Goal: Use online tool/utility: Utilize a website feature to perform a specific function

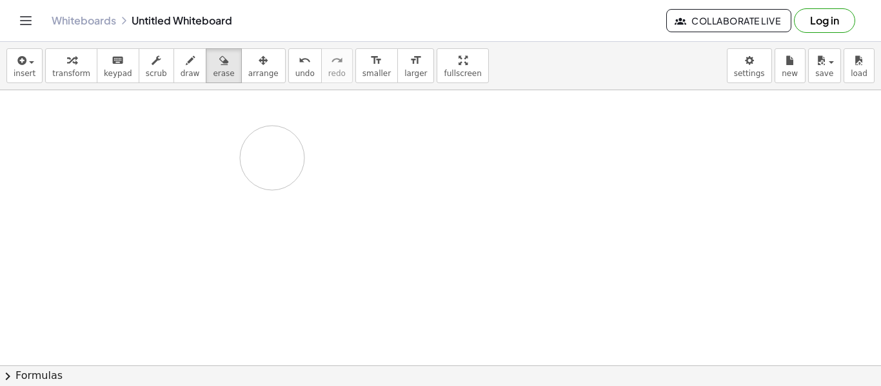
drag, startPoint x: 275, startPoint y: 141, endPoint x: 272, endPoint y: 159, distance: 19.1
click at [174, 59] on button "draw" at bounding box center [191, 65] width 34 height 35
drag, startPoint x: 270, startPoint y: 119, endPoint x: 272, endPoint y: 146, distance: 27.2
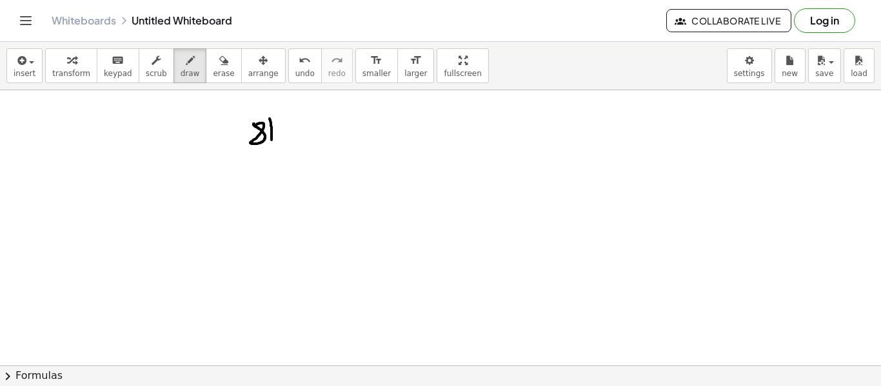
drag, startPoint x: 270, startPoint y: 118, endPoint x: 411, endPoint y: 117, distance: 141.3
drag, startPoint x: 284, startPoint y: 125, endPoint x: 286, endPoint y: 139, distance: 14.3
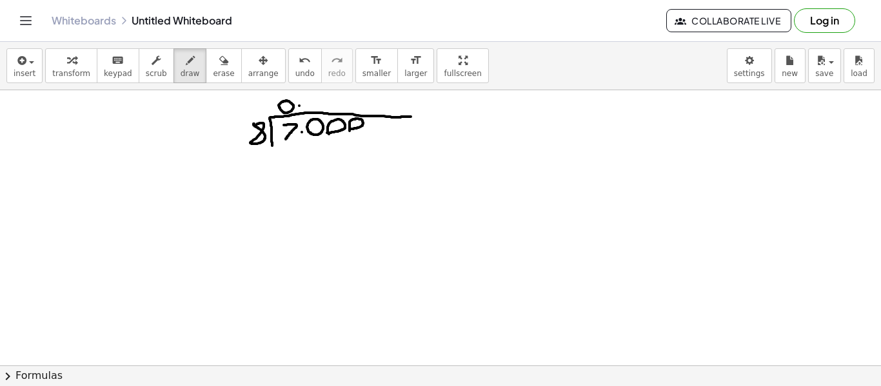
drag, startPoint x: 286, startPoint y: 143, endPoint x: 285, endPoint y: 161, distance: 17.5
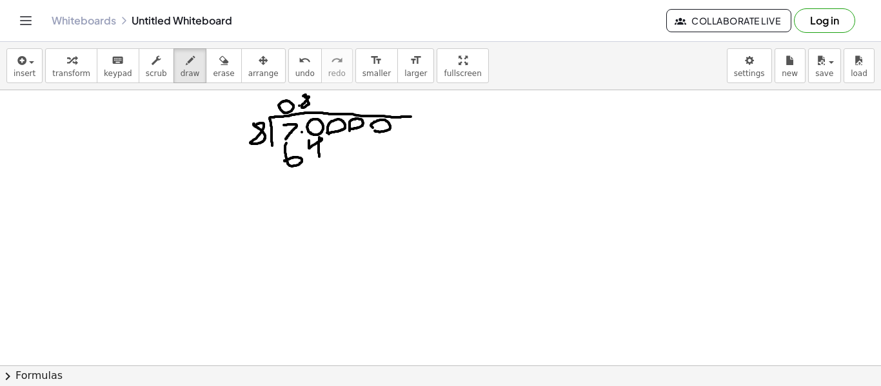
drag, startPoint x: 309, startPoint y: 141, endPoint x: 319, endPoint y: 160, distance: 21.9
drag, startPoint x: 266, startPoint y: 174, endPoint x: 351, endPoint y: 172, distance: 84.6
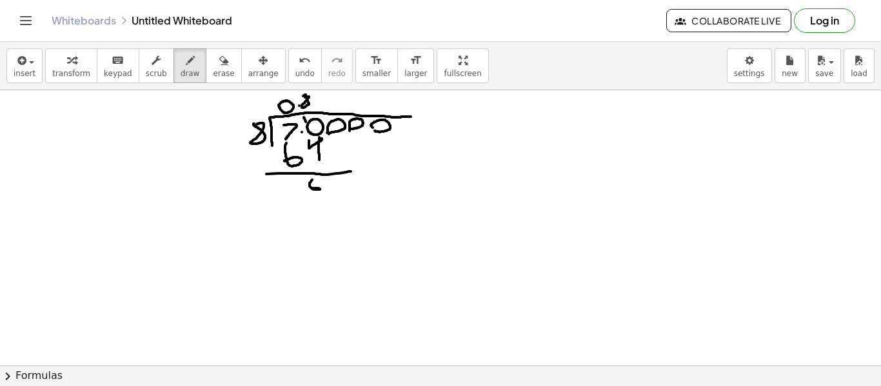
drag, startPoint x: 312, startPoint y: 180, endPoint x: 311, endPoint y: 188, distance: 8.5
drag, startPoint x: 341, startPoint y: 142, endPoint x: 347, endPoint y: 154, distance: 13.3
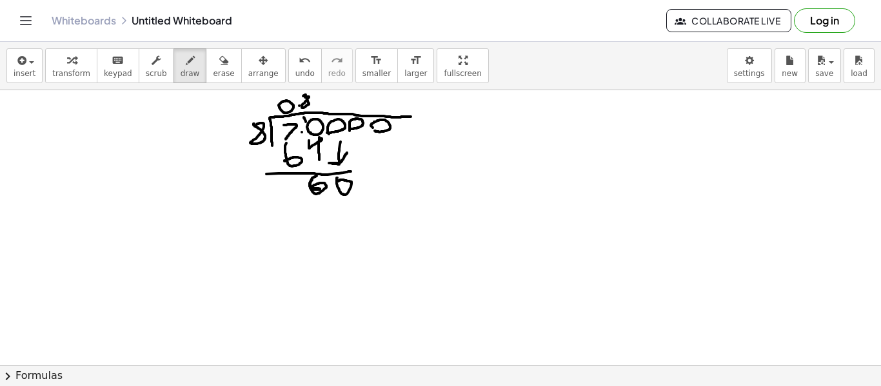
drag, startPoint x: 317, startPoint y: 176, endPoint x: 310, endPoint y: 188, distance: 14.2
drag, startPoint x: 319, startPoint y: 198, endPoint x: 306, endPoint y: 225, distance: 29.2
drag, startPoint x: 344, startPoint y: 203, endPoint x: 336, endPoint y: 214, distance: 13.4
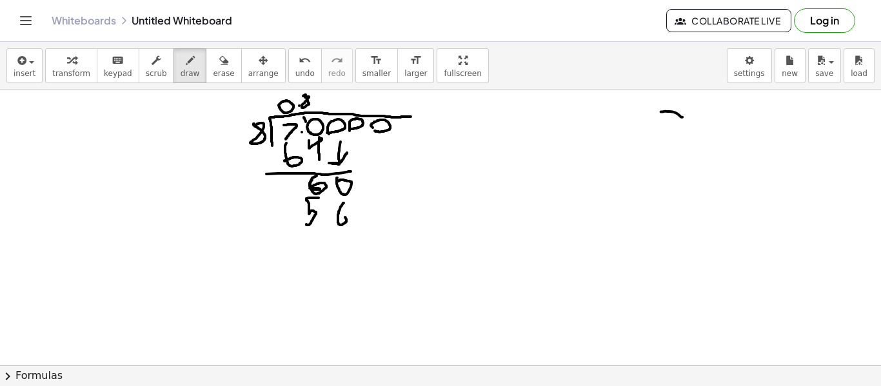
drag, startPoint x: 317, startPoint y: 94, endPoint x: 315, endPoint y: 106, distance: 12.3
drag, startPoint x: 328, startPoint y: 178, endPoint x: 327, endPoint y: 185, distance: 7.2
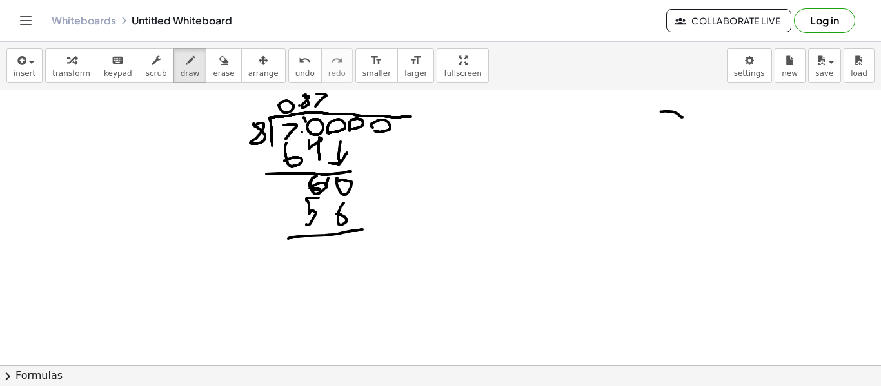
drag, startPoint x: 288, startPoint y: 239, endPoint x: 363, endPoint y: 230, distance: 74.7
drag, startPoint x: 336, startPoint y: 241, endPoint x: 346, endPoint y: 266, distance: 27.0
drag, startPoint x: 352, startPoint y: 143, endPoint x: 364, endPoint y: 204, distance: 62.4
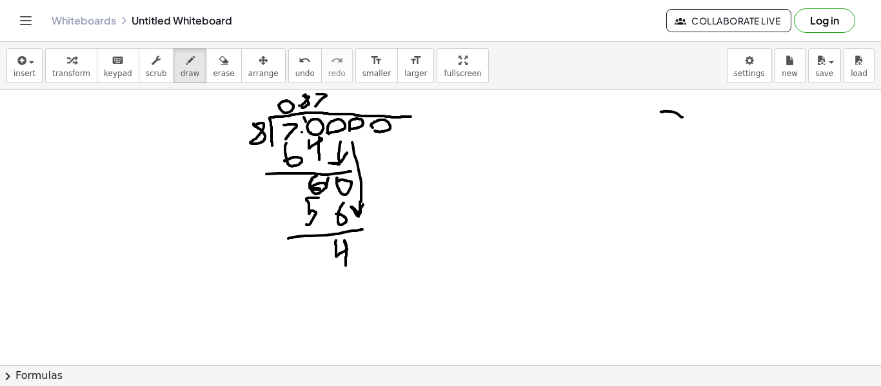
drag, startPoint x: 337, startPoint y: 94, endPoint x: 337, endPoint y: 110, distance: 16.8
drag, startPoint x: 347, startPoint y: 272, endPoint x: 354, endPoint y: 297, distance: 25.4
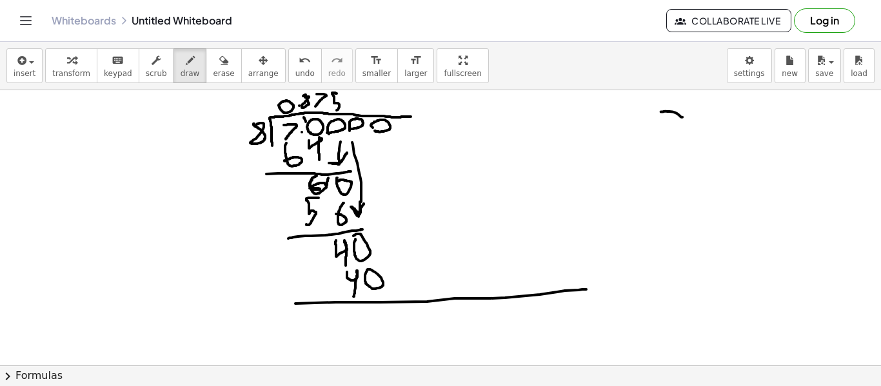
drag, startPoint x: 295, startPoint y: 304, endPoint x: 586, endPoint y: 290, distance: 290.7
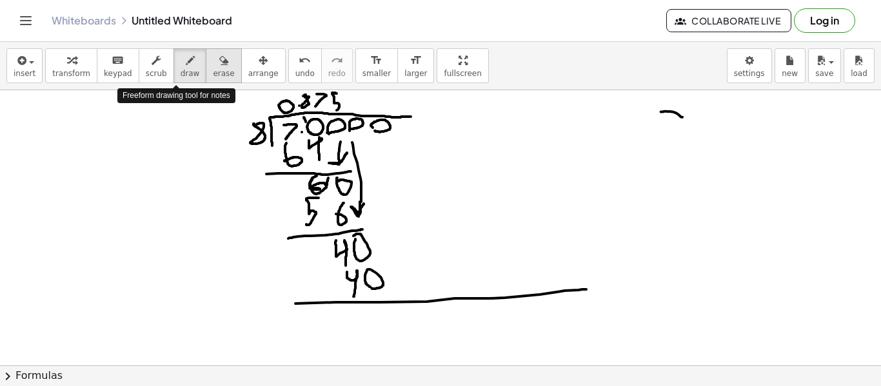
click at [213, 72] on span "erase" at bounding box center [223, 73] width 21 height 9
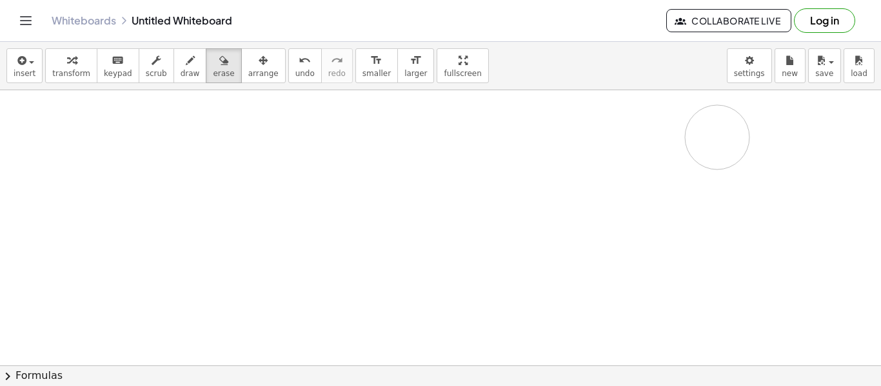
drag, startPoint x: 243, startPoint y: 121, endPoint x: 717, endPoint y: 137, distance: 475.1
click at [186, 64] on icon "button" at bounding box center [190, 60] width 9 height 15
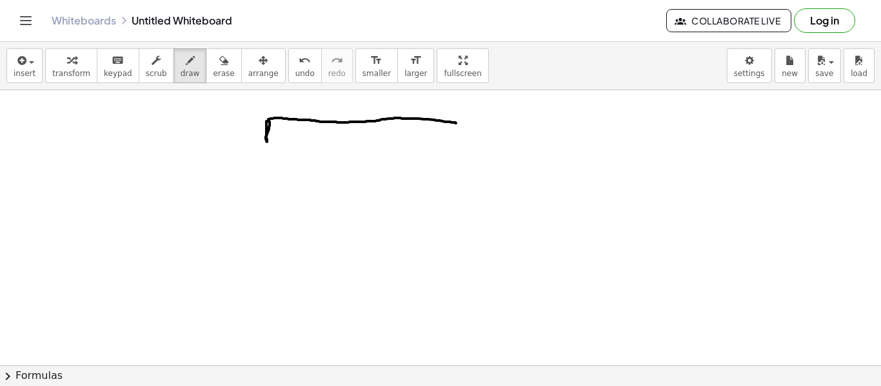
drag, startPoint x: 266, startPoint y: 121, endPoint x: 456, endPoint y: 123, distance: 189.7
drag, startPoint x: 238, startPoint y: 123, endPoint x: 235, endPoint y: 139, distance: 16.4
drag, startPoint x: 257, startPoint y: 121, endPoint x: 248, endPoint y: 142, distance: 23.1
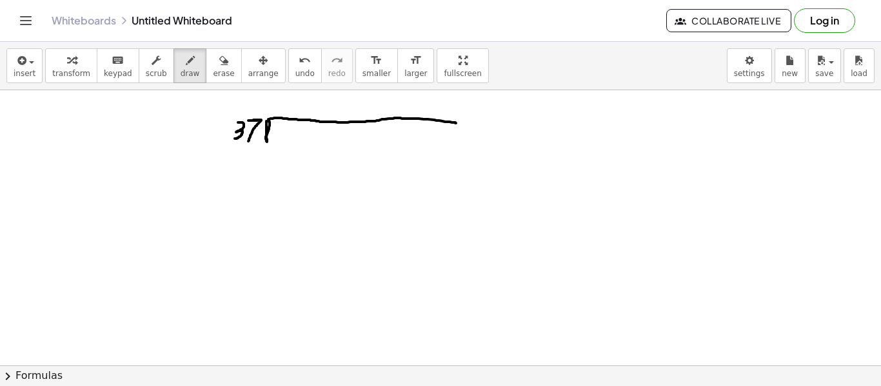
drag, startPoint x: 277, startPoint y: 126, endPoint x: 283, endPoint y: 141, distance: 16.3
drag, startPoint x: 301, startPoint y: 126, endPoint x: 300, endPoint y: 137, distance: 11.6
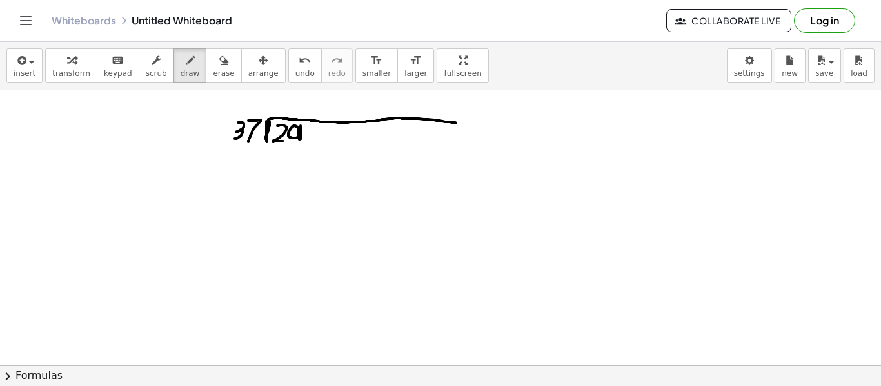
drag, startPoint x: 300, startPoint y: 137, endPoint x: 299, endPoint y: 146, distance: 9.1
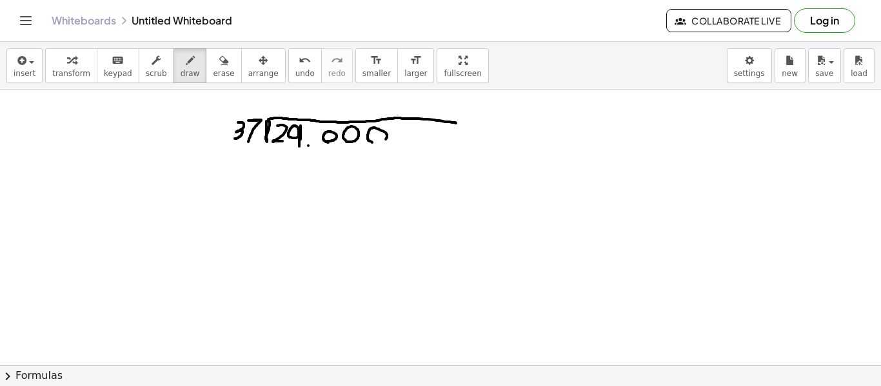
drag, startPoint x: 406, startPoint y: 144, endPoint x: 396, endPoint y: 143, distance: 9.7
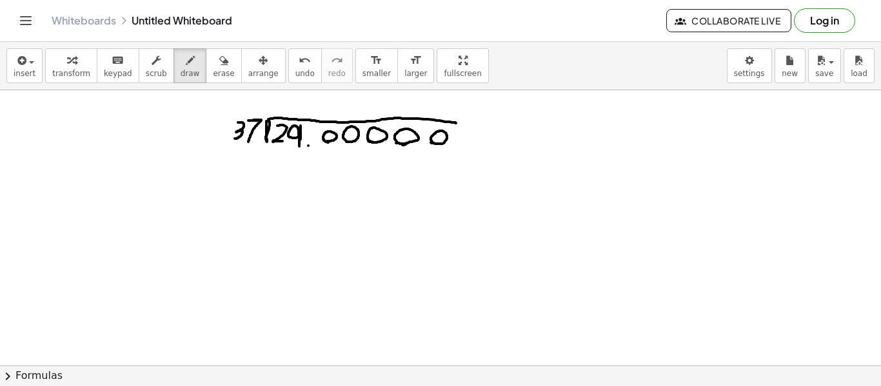
drag, startPoint x: 312, startPoint y: 95, endPoint x: 310, endPoint y: 117, distance: 21.4
drag, startPoint x: 270, startPoint y: 155, endPoint x: 301, endPoint y: 171, distance: 35.5
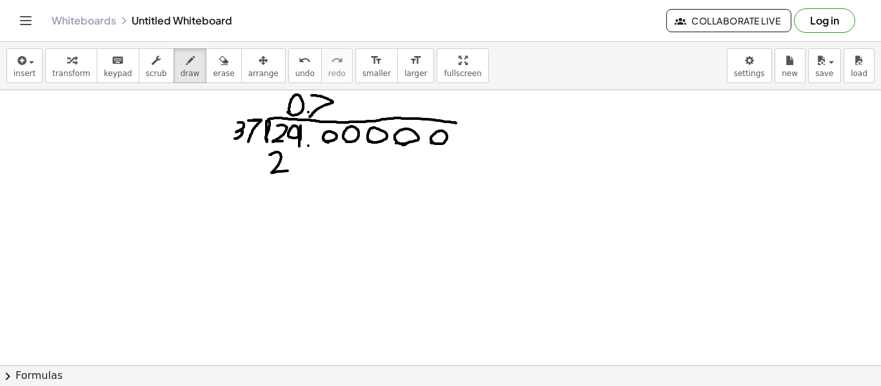
drag, startPoint x: 308, startPoint y: 150, endPoint x: 302, endPoint y: 175, distance: 25.8
drag, startPoint x: 333, startPoint y: 147, endPoint x: 330, endPoint y: 157, distance: 10.8
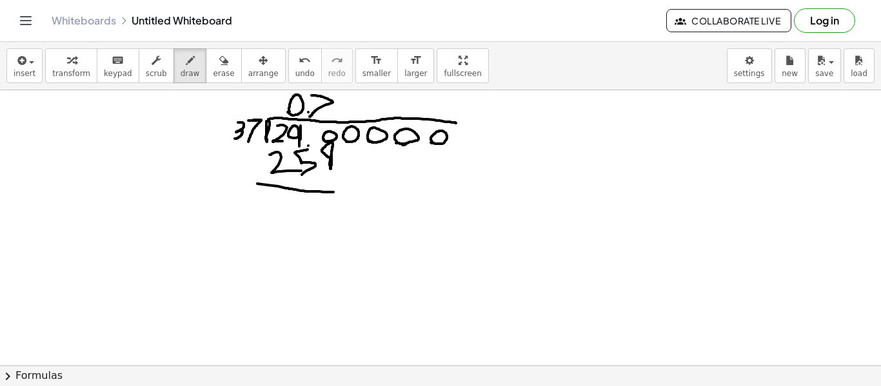
drag, startPoint x: 257, startPoint y: 184, endPoint x: 334, endPoint y: 192, distance: 76.6
drag, startPoint x: 295, startPoint y: 208, endPoint x: 297, endPoint y: 221, distance: 13.8
drag, startPoint x: 323, startPoint y: 203, endPoint x: 320, endPoint y: 218, distance: 15.1
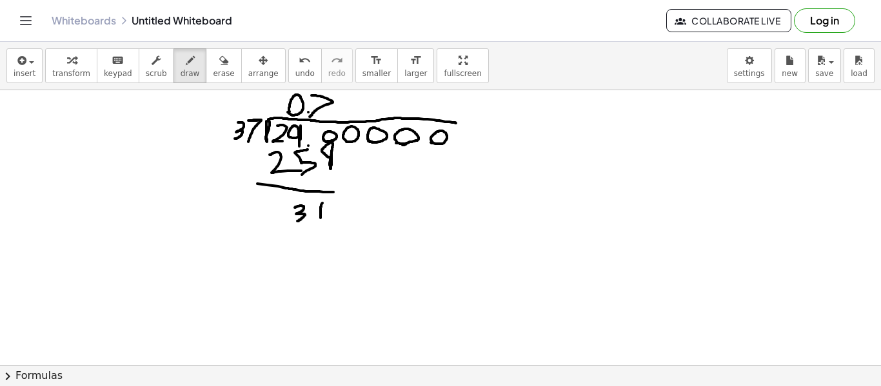
drag, startPoint x: 347, startPoint y: 155, endPoint x: 346, endPoint y: 186, distance: 31.0
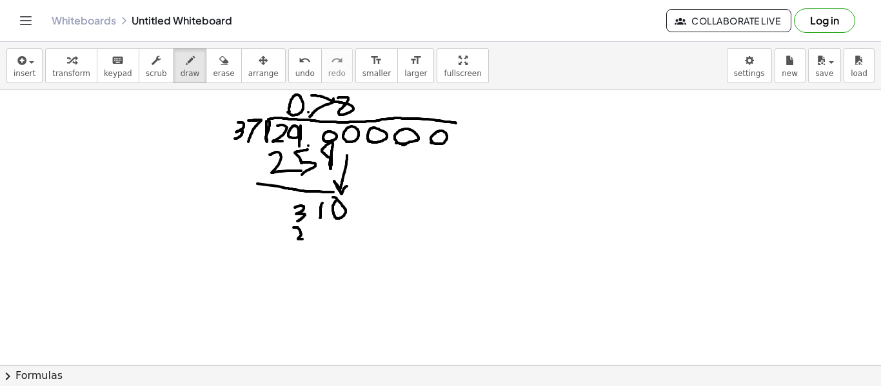
drag, startPoint x: 294, startPoint y: 228, endPoint x: 313, endPoint y: 239, distance: 22.2
drag, startPoint x: 337, startPoint y: 222, endPoint x: 334, endPoint y: 230, distance: 9.0
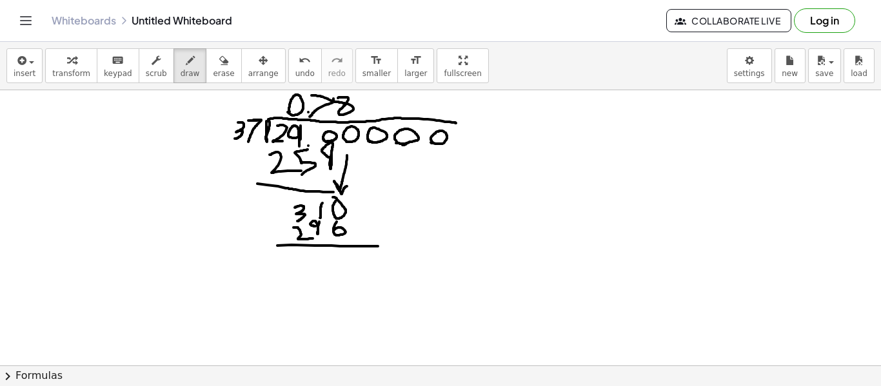
drag, startPoint x: 277, startPoint y: 246, endPoint x: 383, endPoint y: 247, distance: 105.2
drag, startPoint x: 253, startPoint y: 171, endPoint x: 263, endPoint y: 172, distance: 10.3
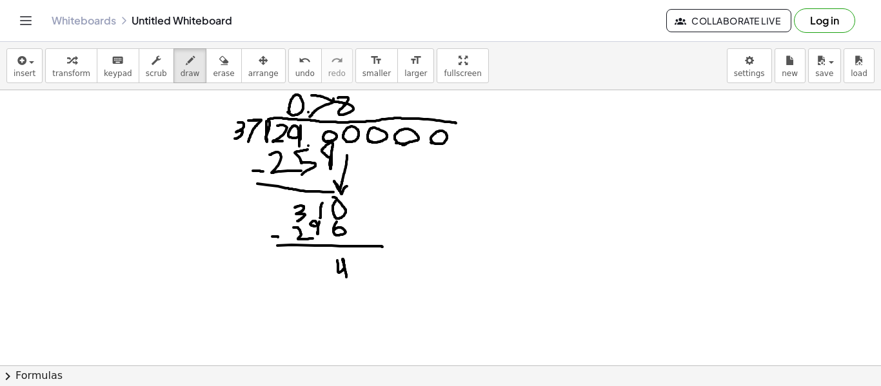
drag, startPoint x: 337, startPoint y: 261, endPoint x: 346, endPoint y: 278, distance: 19.6
click at [219, 55] on icon "button" at bounding box center [223, 60] width 9 height 15
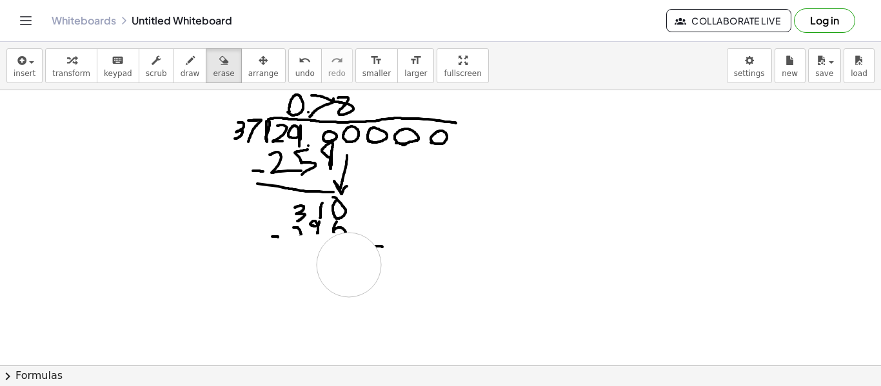
drag, startPoint x: 333, startPoint y: 266, endPoint x: 349, endPoint y: 265, distance: 16.1
click at [181, 55] on div "button" at bounding box center [190, 59] width 19 height 15
drag, startPoint x: 268, startPoint y: 248, endPoint x: 388, endPoint y: 245, distance: 120.0
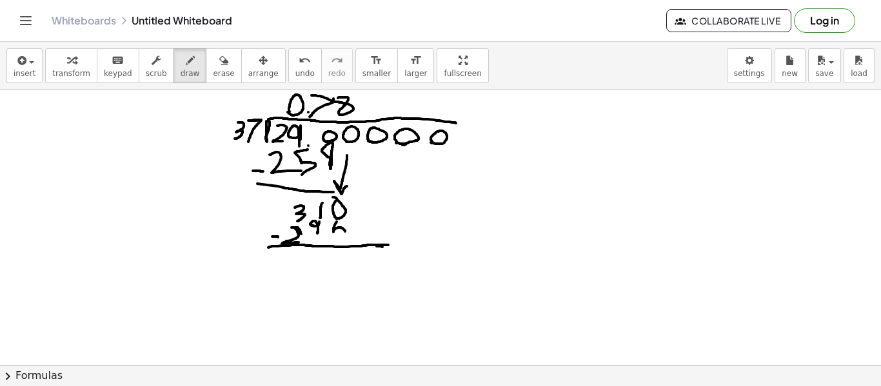
drag, startPoint x: 292, startPoint y: 228, endPoint x: 303, endPoint y: 243, distance: 18.5
drag, startPoint x: 332, startPoint y: 231, endPoint x: 343, endPoint y: 230, distance: 11.0
drag, startPoint x: 294, startPoint y: 206, endPoint x: 305, endPoint y: 225, distance: 21.4
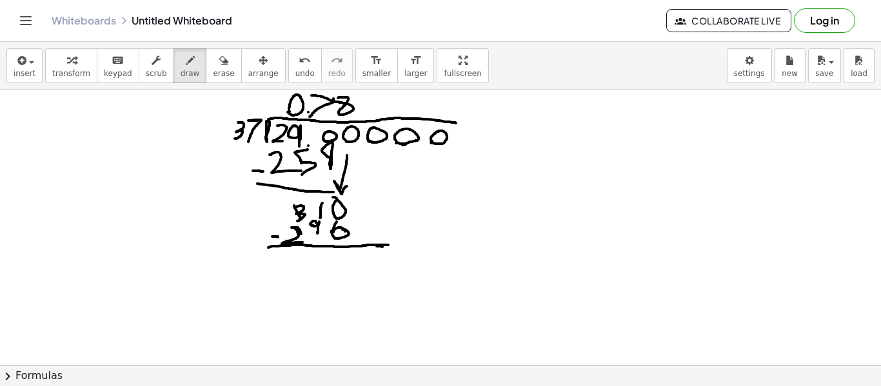
drag, startPoint x: 283, startPoint y: 194, endPoint x: 287, endPoint y: 203, distance: 9.8
drag, startPoint x: 315, startPoint y: 197, endPoint x: 314, endPoint y: 205, distance: 7.8
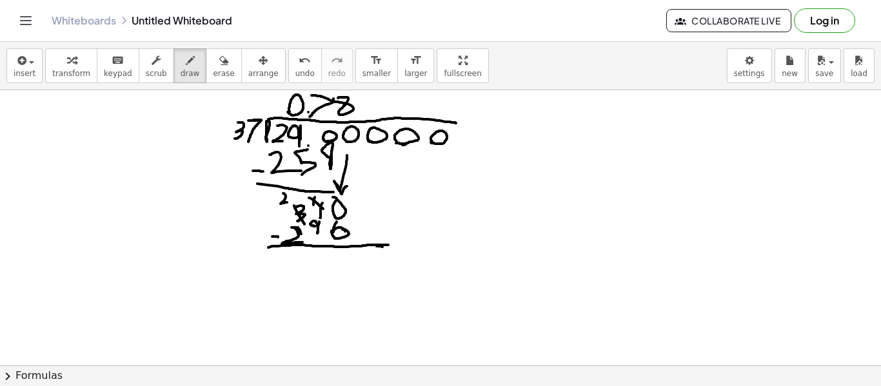
drag, startPoint x: 309, startPoint y: 198, endPoint x: 325, endPoint y: 211, distance: 20.2
drag, startPoint x: 326, startPoint y: 197, endPoint x: 326, endPoint y: 204, distance: 7.1
drag, startPoint x: 344, startPoint y: 259, endPoint x: 350, endPoint y: 266, distance: 10.1
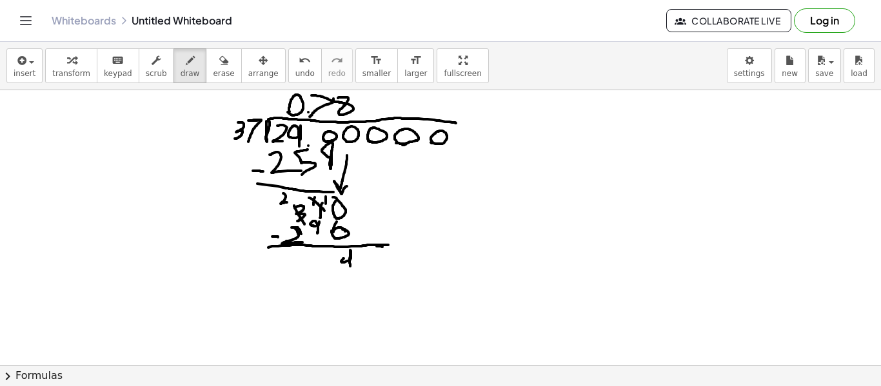
drag, startPoint x: 321, startPoint y: 250, endPoint x: 320, endPoint y: 267, distance: 16.8
drag, startPoint x: 342, startPoint y: 249, endPoint x: 341, endPoint y: 266, distance: 17.4
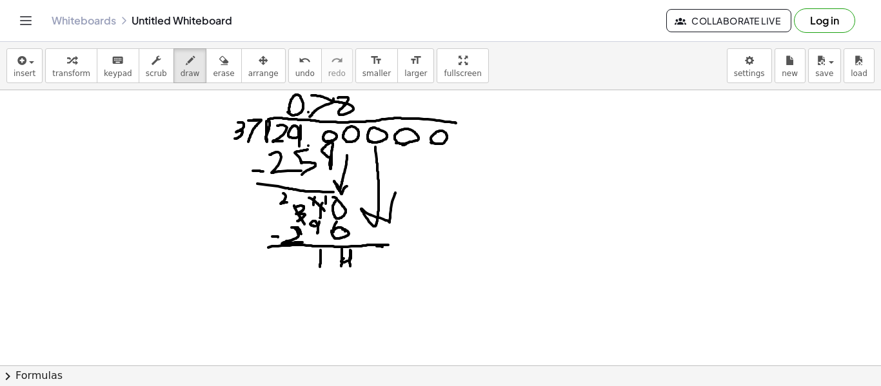
drag, startPoint x: 375, startPoint y: 147, endPoint x: 395, endPoint y: 193, distance: 50.0
drag, startPoint x: 343, startPoint y: 250, endPoint x: 353, endPoint y: 272, distance: 24.6
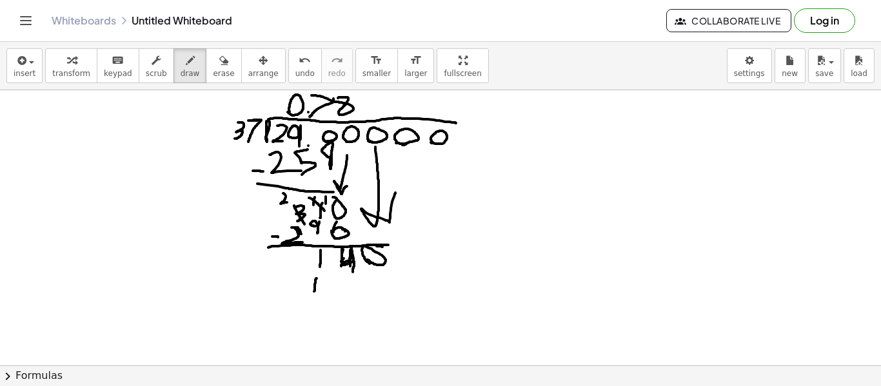
drag, startPoint x: 317, startPoint y: 279, endPoint x: 314, endPoint y: 300, distance: 21.5
drag, startPoint x: 342, startPoint y: 281, endPoint x: 336, endPoint y: 308, distance: 27.1
drag, startPoint x: 375, startPoint y: 276, endPoint x: 366, endPoint y: 305, distance: 30.6
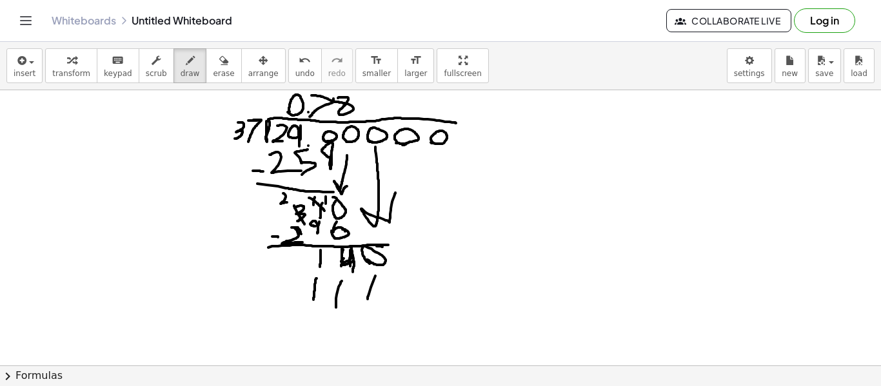
drag, startPoint x: 259, startPoint y: 323, endPoint x: 381, endPoint y: 325, distance: 122.6
drag, startPoint x: 332, startPoint y: 323, endPoint x: 335, endPoint y: 342, distance: 18.9
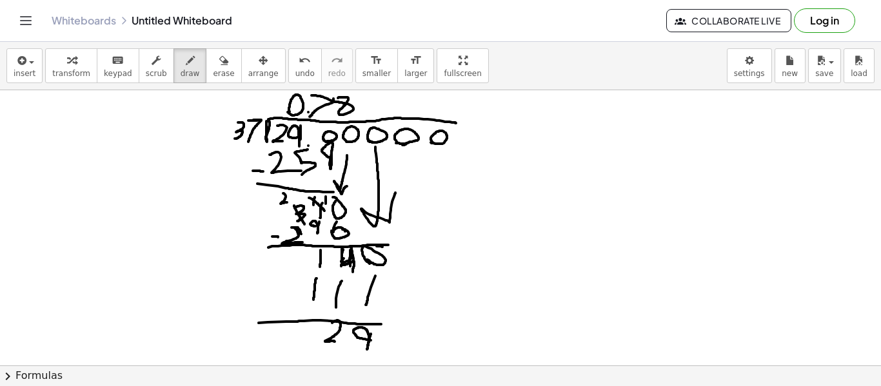
drag, startPoint x: 371, startPoint y: 334, endPoint x: 372, endPoint y: 341, distance: 6.6
drag, startPoint x: 359, startPoint y: 93, endPoint x: 361, endPoint y: 111, distance: 18.2
click at [215, 67] on button "erase" at bounding box center [223, 65] width 35 height 35
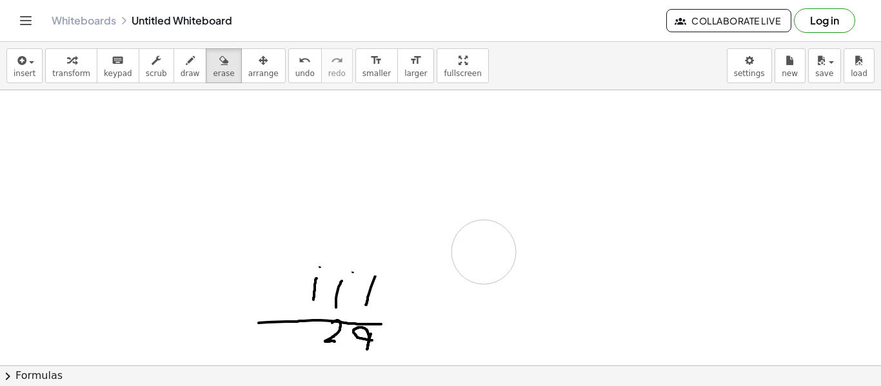
drag, startPoint x: 229, startPoint y: 117, endPoint x: 484, endPoint y: 252, distance: 288.3
drag, startPoint x: 292, startPoint y: 282, endPoint x: 119, endPoint y: 390, distance: 204.3
click at [119, 386] on html "Graspable Math Activities Get Started Activity Bank Assigned Work Classes White…" at bounding box center [440, 193] width 881 height 386
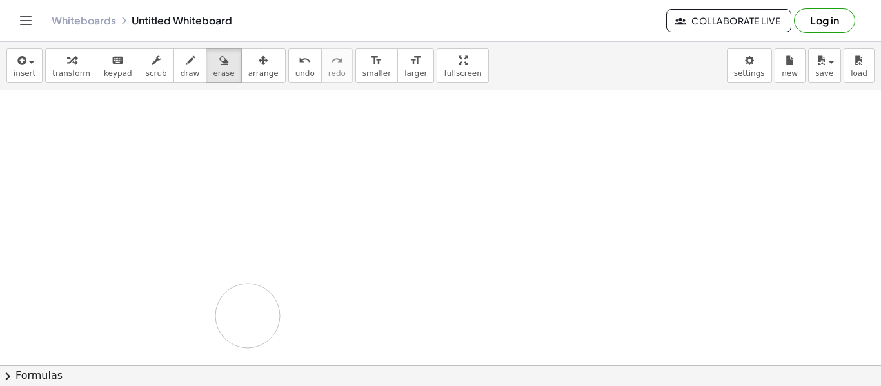
drag, startPoint x: 222, startPoint y: 304, endPoint x: 316, endPoint y: 351, distance: 105.3
click at [186, 59] on icon "button" at bounding box center [190, 60] width 9 height 15
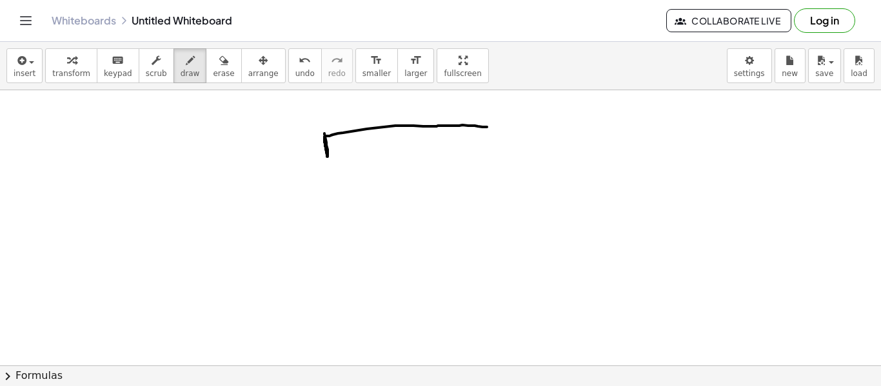
drag, startPoint x: 325, startPoint y: 134, endPoint x: 487, endPoint y: 127, distance: 162.7
drag, startPoint x: 276, startPoint y: 137, endPoint x: 285, endPoint y: 150, distance: 15.4
drag, startPoint x: 295, startPoint y: 134, endPoint x: 292, endPoint y: 155, distance: 20.9
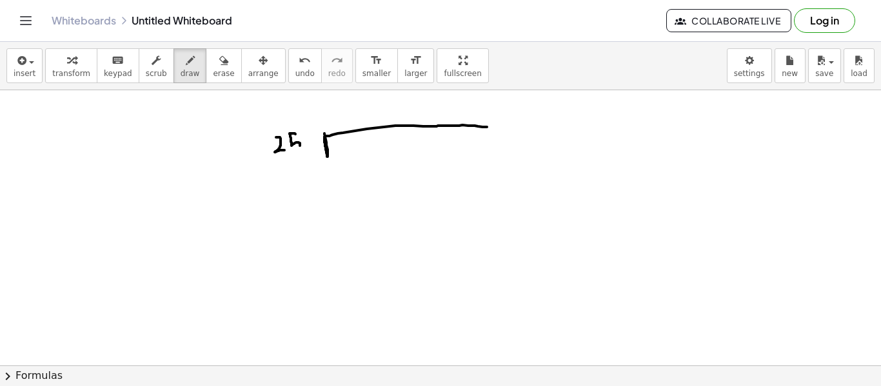
drag, startPoint x: 338, startPoint y: 139, endPoint x: 341, endPoint y: 155, distance: 17.0
drag, startPoint x: 348, startPoint y: 138, endPoint x: 352, endPoint y: 150, distance: 12.1
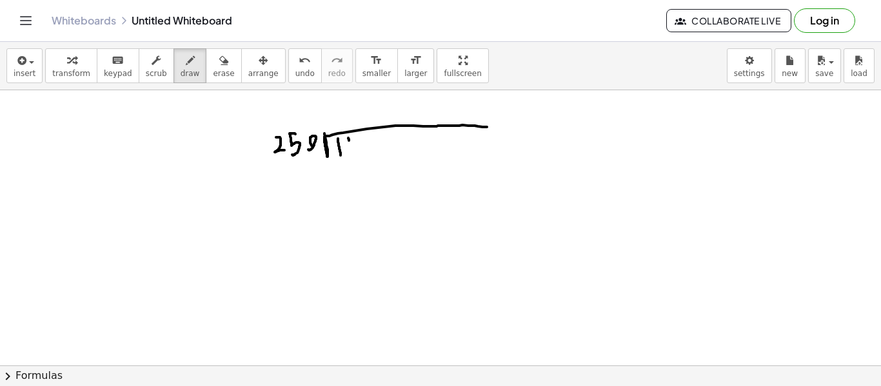
drag, startPoint x: 362, startPoint y: 134, endPoint x: 366, endPoint y: 152, distance: 17.8
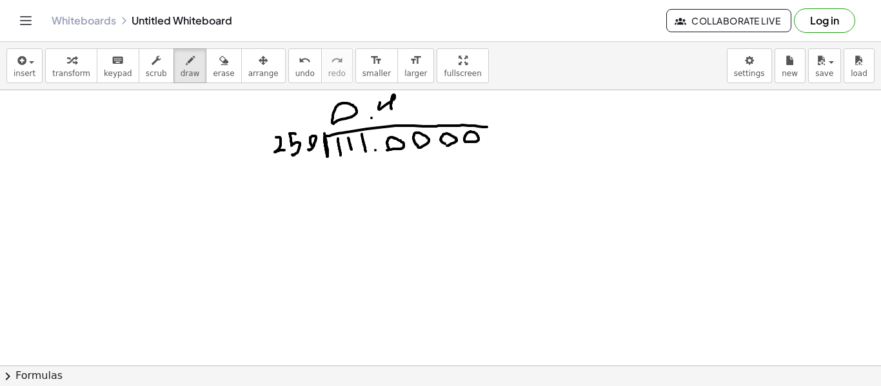
drag, startPoint x: 380, startPoint y: 103, endPoint x: 392, endPoint y: 109, distance: 13.3
drag, startPoint x: 341, startPoint y: 166, endPoint x: 344, endPoint y: 185, distance: 19.6
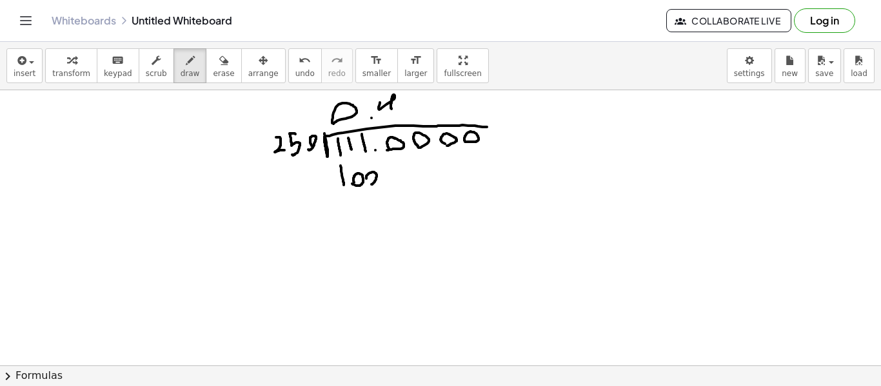
drag, startPoint x: 309, startPoint y: 192, endPoint x: 429, endPoint y: 199, distance: 120.2
drag, startPoint x: 317, startPoint y: 175, endPoint x: 328, endPoint y: 175, distance: 11.0
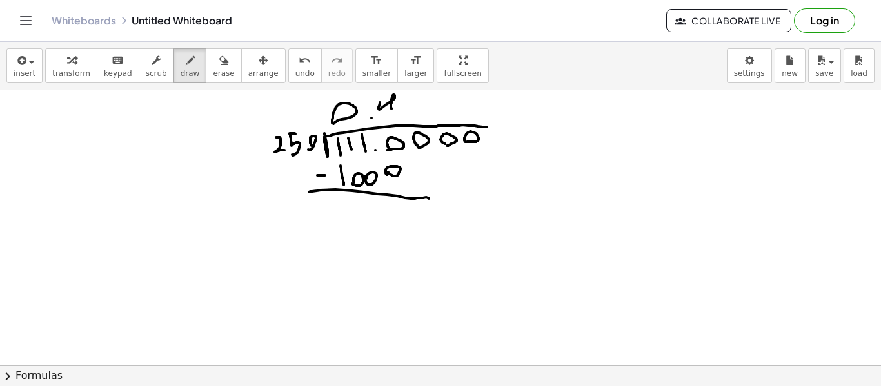
drag, startPoint x: 379, startPoint y: 201, endPoint x: 381, endPoint y: 218, distance: 16.9
drag, startPoint x: 362, startPoint y: 206, endPoint x: 365, endPoint y: 218, distance: 12.5
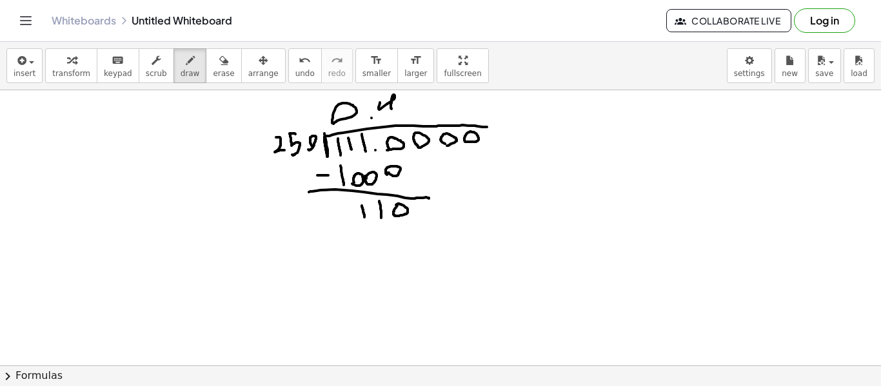
drag, startPoint x: 417, startPoint y: 157, endPoint x: 425, endPoint y: 177, distance: 21.1
drag, startPoint x: 399, startPoint y: 92, endPoint x: 409, endPoint y: 114, distance: 23.7
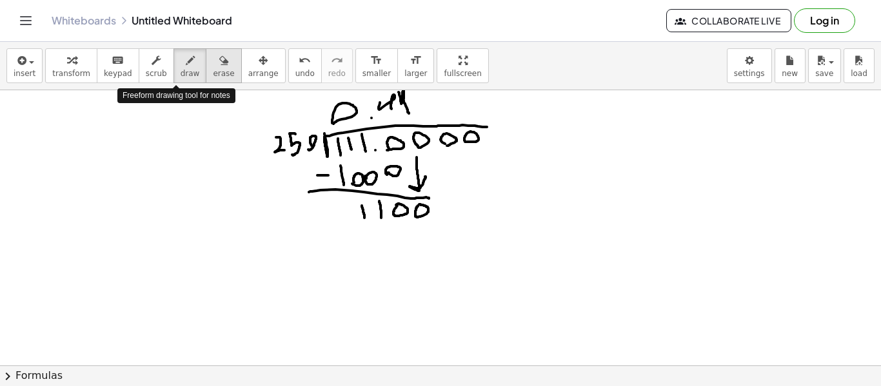
click at [206, 66] on button "erase" at bounding box center [223, 65] width 35 height 35
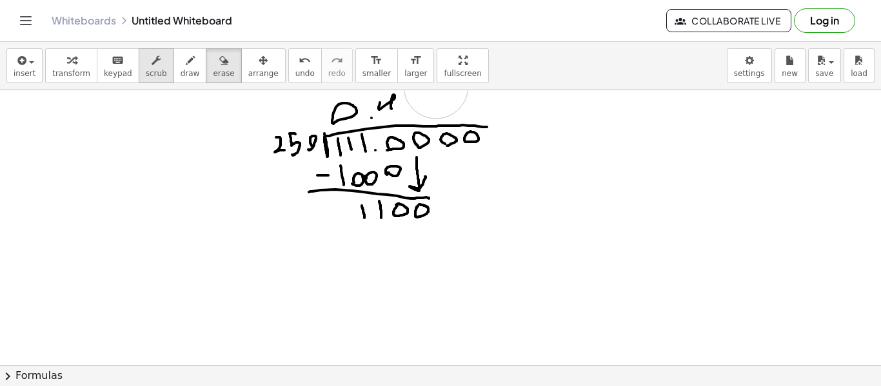
drag, startPoint x: 462, startPoint y: 90, endPoint x: 160, endPoint y: 52, distance: 304.4
click at [437, 86] on div "insert select one: Math Expression Function Text Youtube Video Graphing Geometr…" at bounding box center [440, 214] width 881 height 345
click at [186, 59] on icon "button" at bounding box center [190, 60] width 9 height 15
drag, startPoint x: 400, startPoint y: 95, endPoint x: 408, endPoint y: 111, distance: 18.2
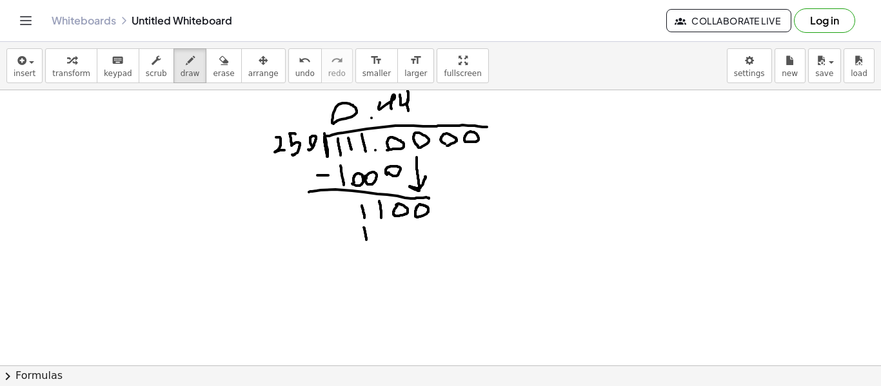
drag, startPoint x: 364, startPoint y: 228, endPoint x: 366, endPoint y: 241, distance: 13.8
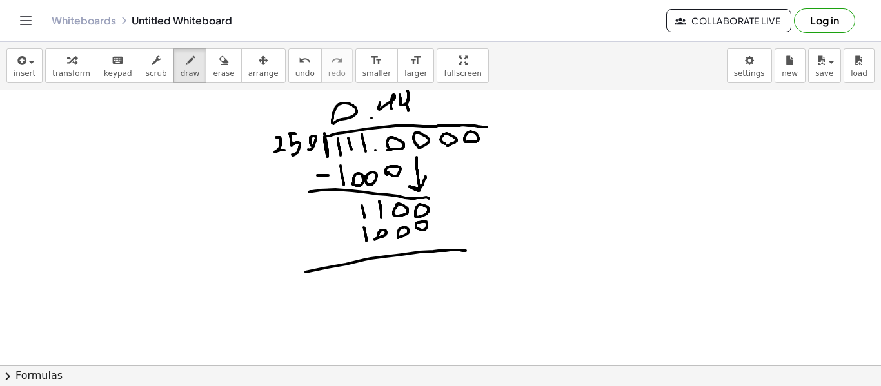
drag, startPoint x: 306, startPoint y: 272, endPoint x: 466, endPoint y: 251, distance: 161.4
drag, startPoint x: 380, startPoint y: 267, endPoint x: 386, endPoint y: 283, distance: 17.4
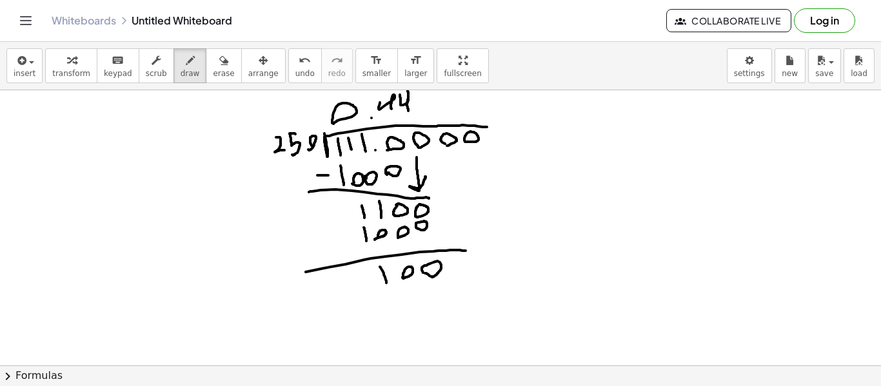
drag, startPoint x: 448, startPoint y: 151, endPoint x: 466, endPoint y: 216, distance: 67.8
drag, startPoint x: 423, startPoint y: 94, endPoint x: 435, endPoint y: 118, distance: 27.1
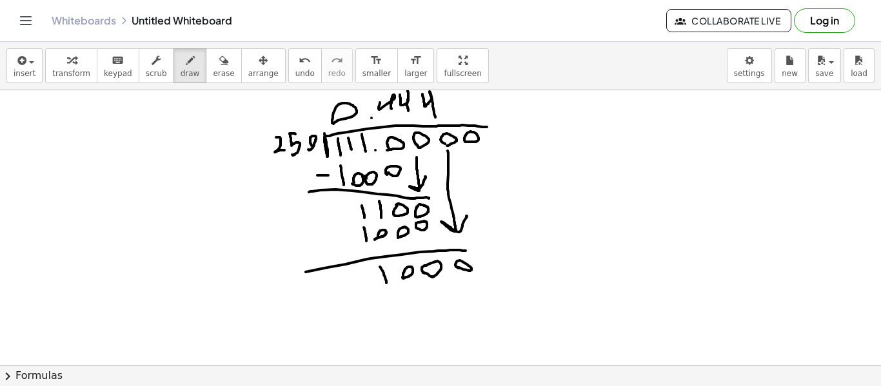
drag, startPoint x: 312, startPoint y: 232, endPoint x: 336, endPoint y: 230, distance: 23.9
click at [219, 60] on icon "button" at bounding box center [223, 60] width 9 height 15
drag, startPoint x: 223, startPoint y: 95, endPoint x: 354, endPoint y: 114, distance: 132.4
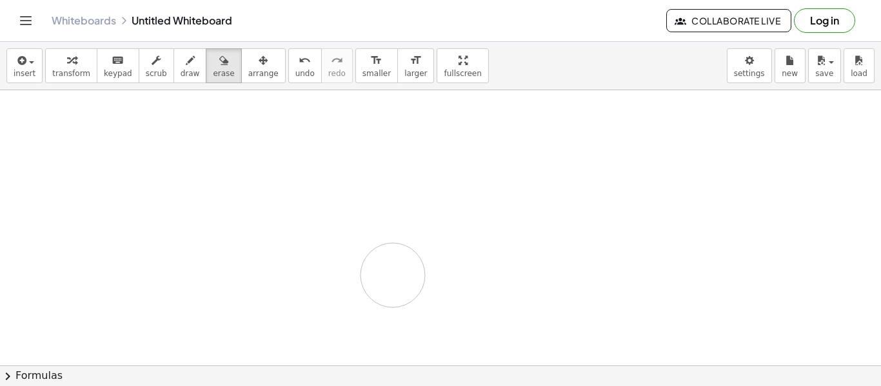
drag, startPoint x: 245, startPoint y: 122, endPoint x: 374, endPoint y: 280, distance: 203.6
click at [174, 59] on button "draw" at bounding box center [191, 65] width 34 height 35
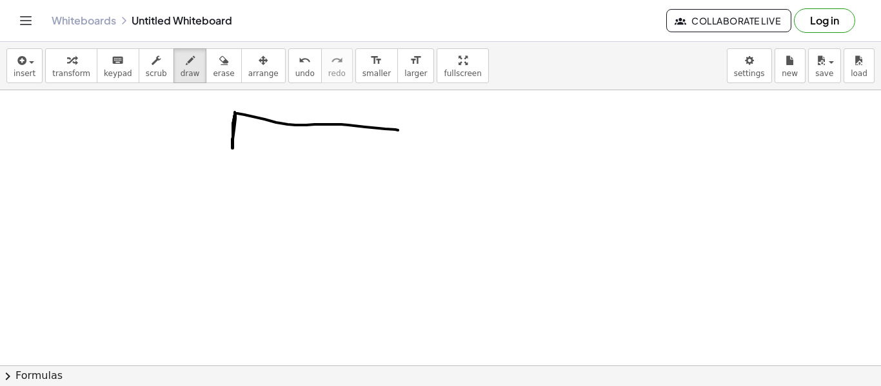
drag, startPoint x: 235, startPoint y: 112, endPoint x: 408, endPoint y: 132, distance: 174.6
drag, startPoint x: 253, startPoint y: 125, endPoint x: 254, endPoint y: 145, distance: 19.4
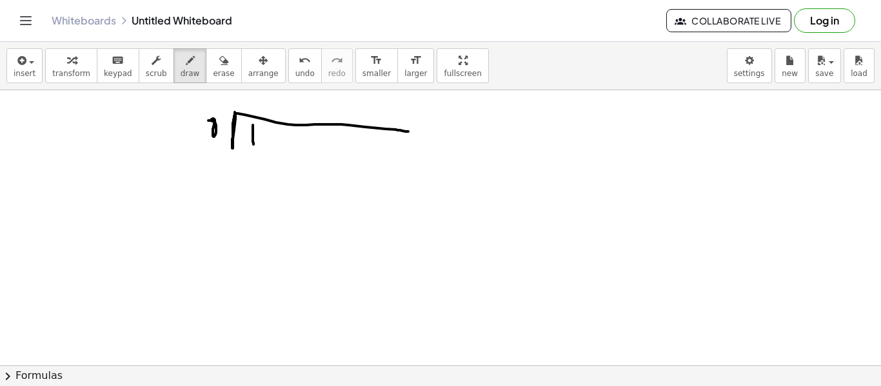
drag, startPoint x: 314, startPoint y: 143, endPoint x: 308, endPoint y: 151, distance: 10.2
drag, startPoint x: 362, startPoint y: 131, endPoint x: 352, endPoint y: 146, distance: 17.7
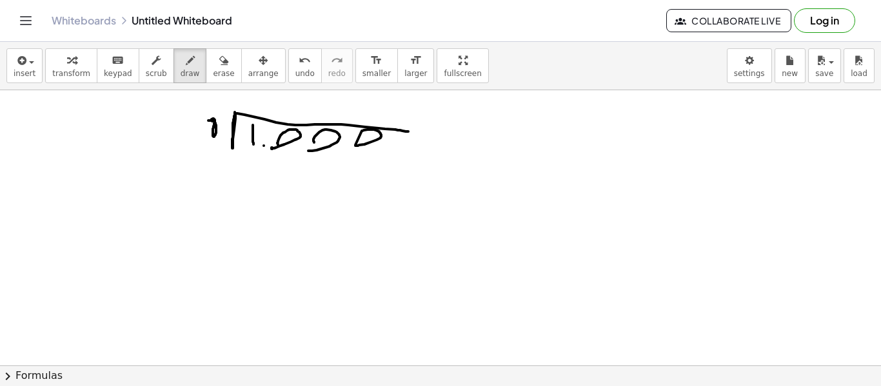
drag, startPoint x: 281, startPoint y: 99, endPoint x: 283, endPoint y: 115, distance: 15.6
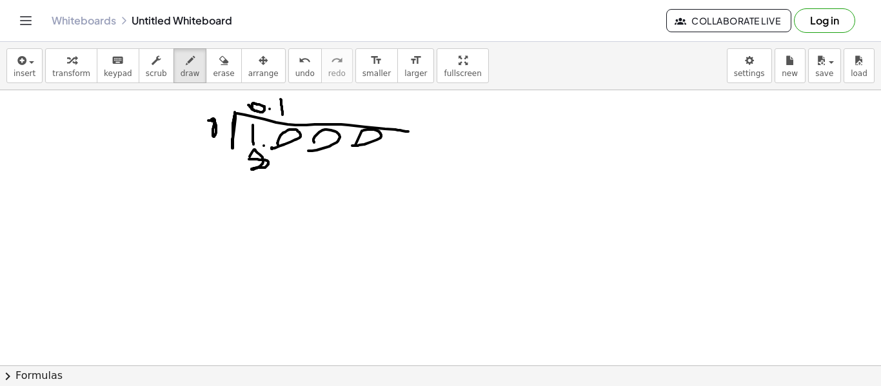
drag, startPoint x: 232, startPoint y: 168, endPoint x: 301, endPoint y: 175, distance: 69.5
drag, startPoint x: 245, startPoint y: 181, endPoint x: 274, endPoint y: 198, distance: 33.5
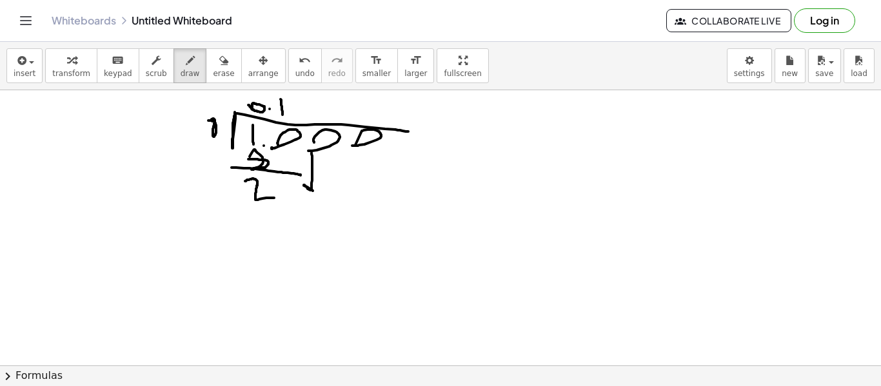
drag, startPoint x: 312, startPoint y: 153, endPoint x: 319, endPoint y: 174, distance: 22.4
drag, startPoint x: 287, startPoint y: 95, endPoint x: 309, endPoint y: 113, distance: 28.0
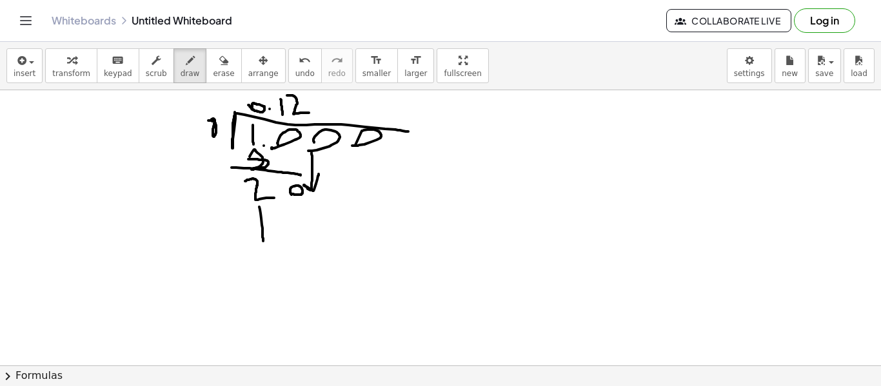
drag, startPoint x: 259, startPoint y: 207, endPoint x: 263, endPoint y: 242, distance: 35.1
drag, startPoint x: 295, startPoint y: 204, endPoint x: 292, endPoint y: 214, distance: 10.4
drag, startPoint x: 230, startPoint y: 250, endPoint x: 312, endPoint y: 245, distance: 82.7
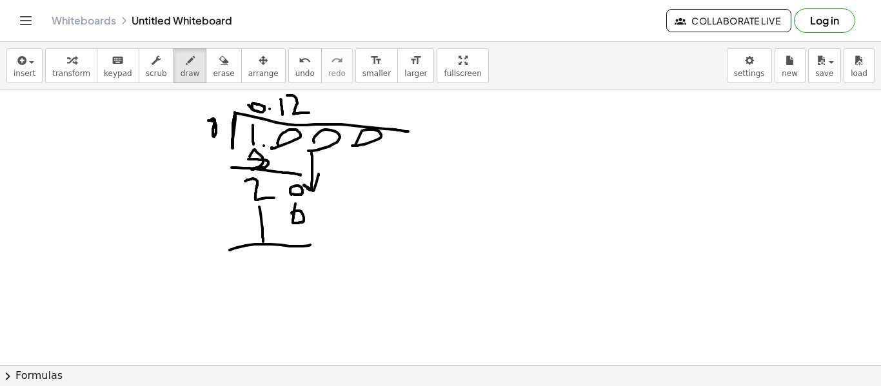
drag, startPoint x: 280, startPoint y: 181, endPoint x: 283, endPoint y: 191, distance: 10.0
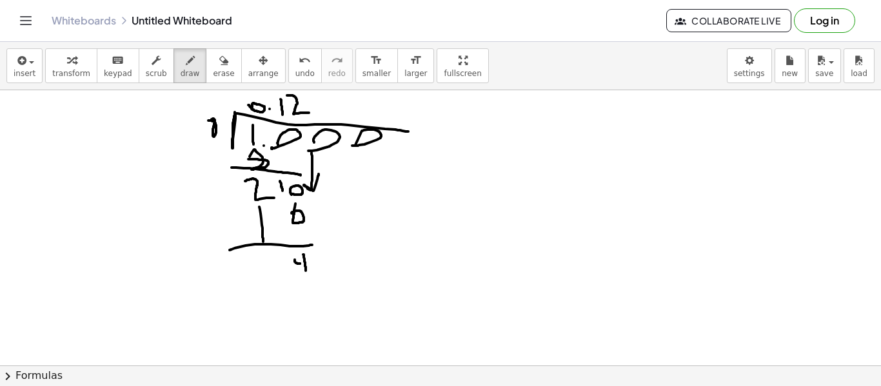
drag, startPoint x: 303, startPoint y: 255, endPoint x: 306, endPoint y: 274, distance: 19.6
drag, startPoint x: 330, startPoint y: 154, endPoint x: 347, endPoint y: 212, distance: 60.4
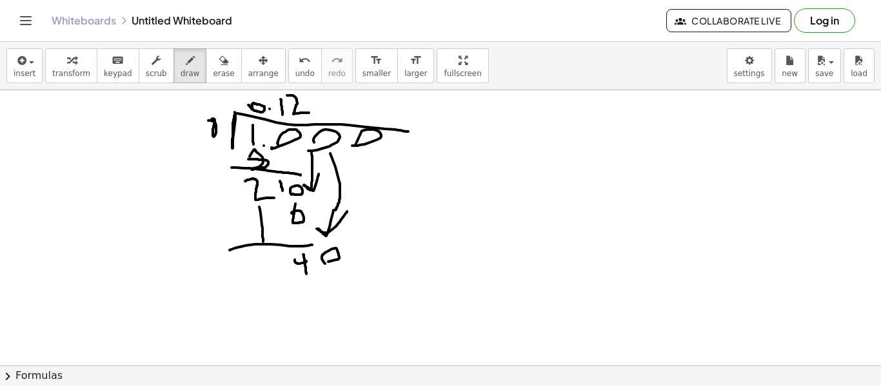
drag, startPoint x: 325, startPoint y: 264, endPoint x: 318, endPoint y: 266, distance: 7.4
drag, startPoint x: 321, startPoint y: 94, endPoint x: 319, endPoint y: 128, distance: 33.6
